Goal: Task Accomplishment & Management: Manage account settings

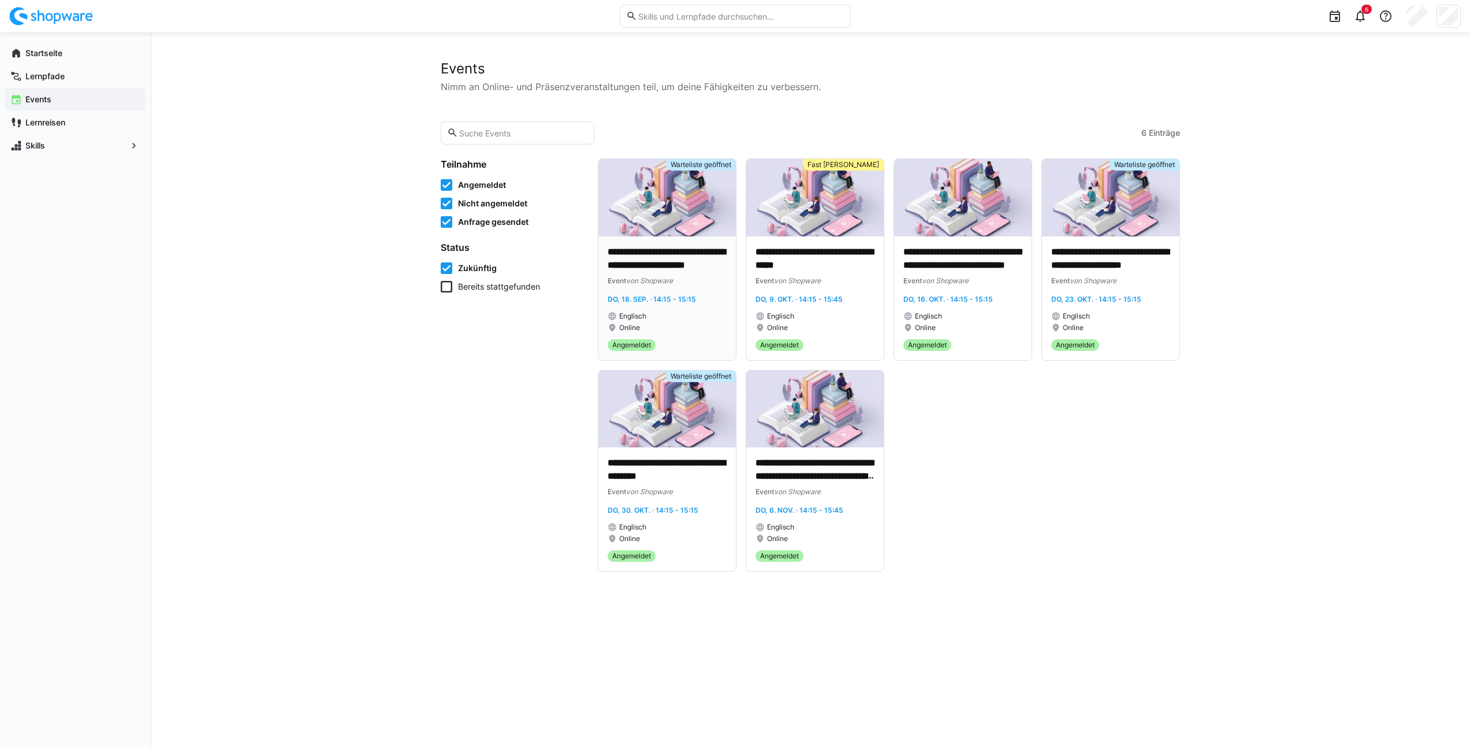
click at [660, 222] on img at bounding box center [668, 197] width 138 height 77
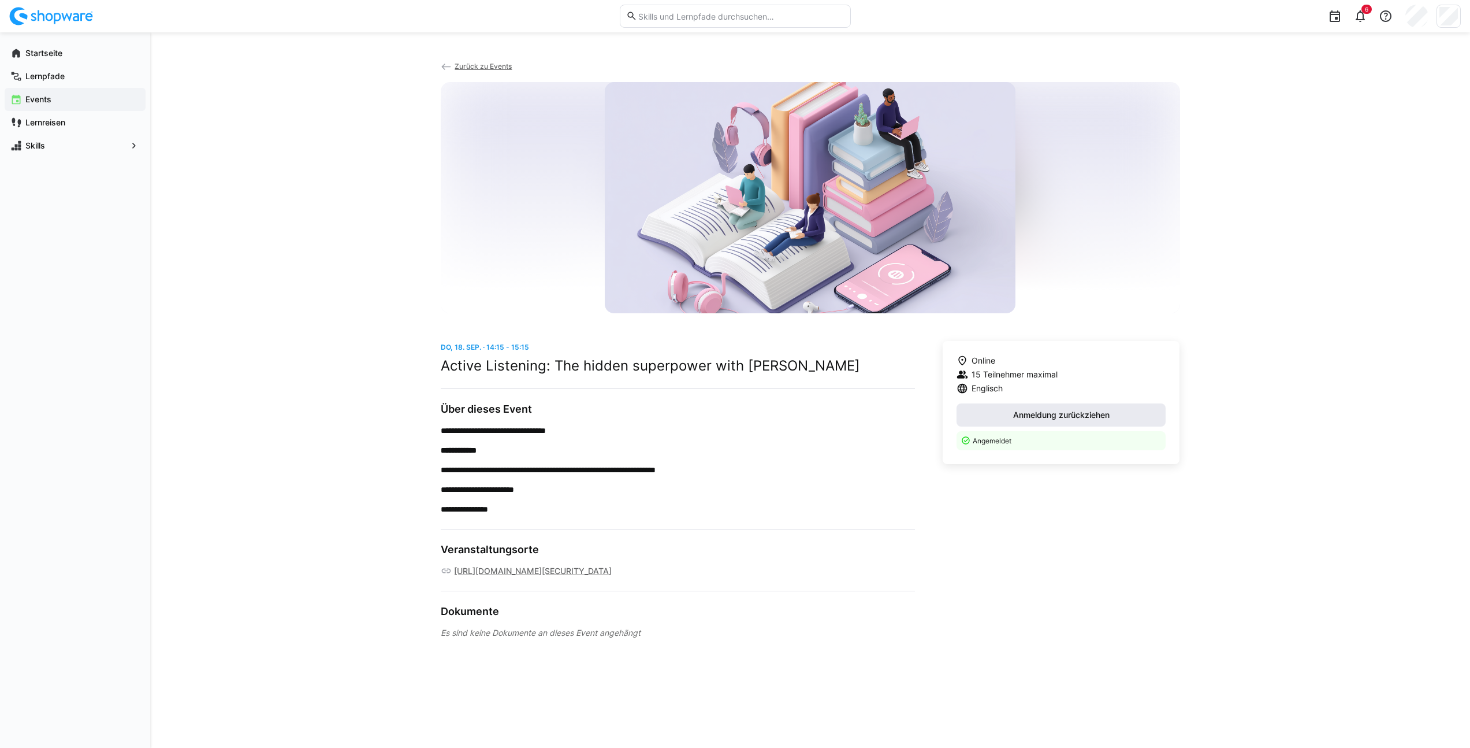
click at [1073, 413] on span "Anmeldung zurückziehen" at bounding box center [1062, 415] width 100 height 12
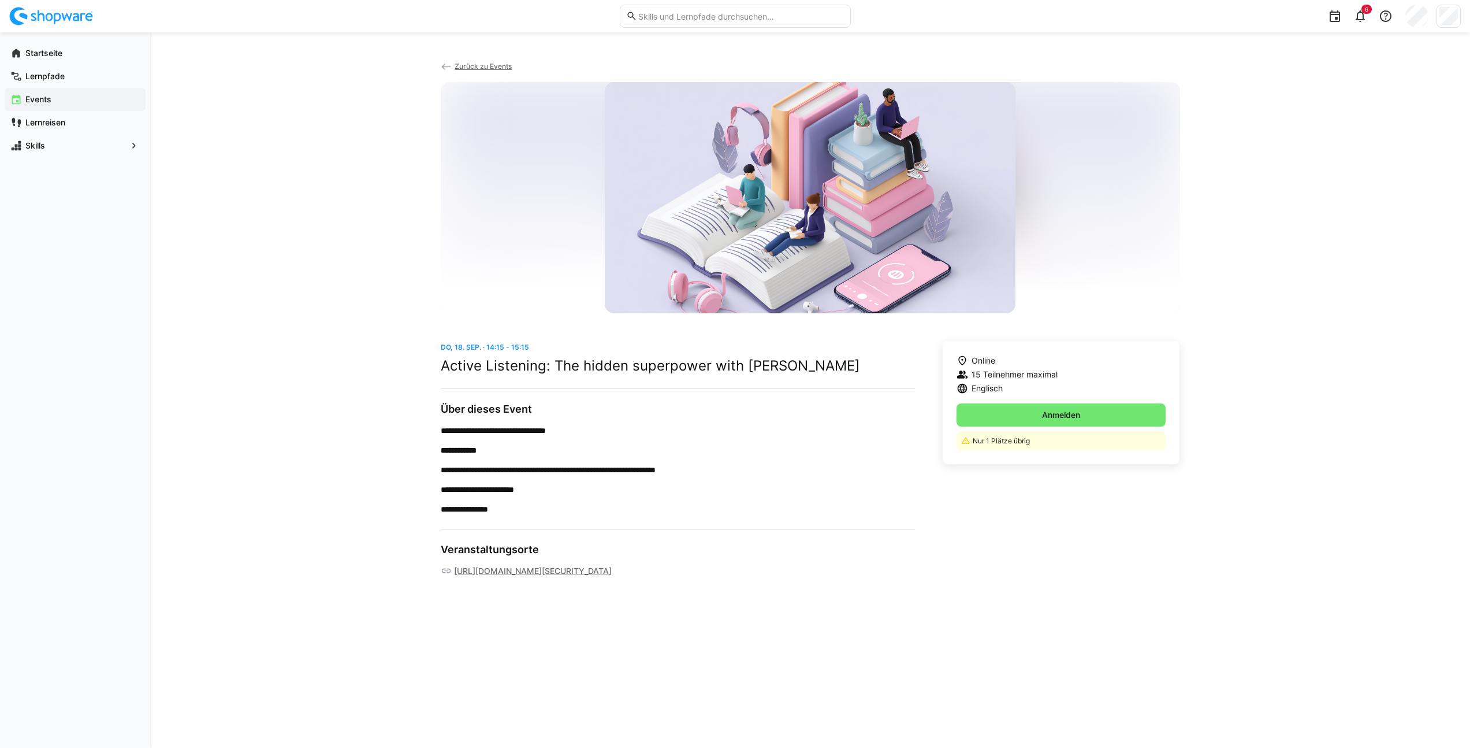
click at [827, 421] on div "**********" at bounding box center [678, 459] width 474 height 112
